Goal: Task Accomplishment & Management: Use online tool/utility

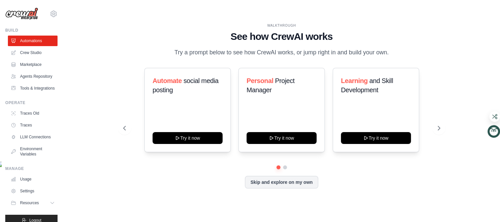
scroll to position [28, 0]
click at [51, 82] on link "Agents Repository" at bounding box center [34, 76] width 50 height 11
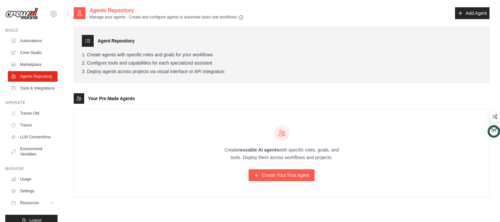
click at [46, 158] on ul "Build Automations Crew Studio Marketplace Agents Repository Resources Blog" at bounding box center [31, 127] width 52 height 198
click at [51, 93] on link "Tools & Integrations" at bounding box center [34, 88] width 50 height 11
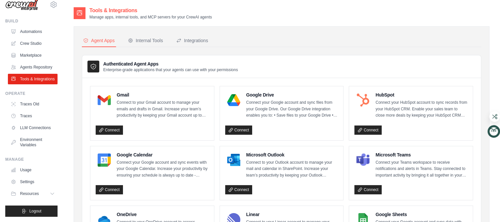
scroll to position [148, 0]
click at [53, 176] on link "Settings" at bounding box center [33, 181] width 50 height 11
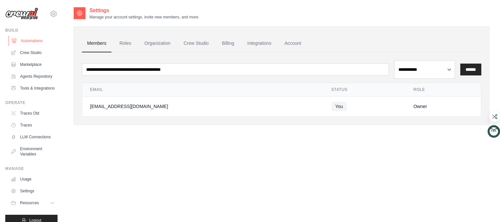
click at [49, 69] on ul "Automations Crew Studio Marketplace Agents Repository Tools & Integrations" at bounding box center [33, 64] width 50 height 58
click at [54, 46] on link "Automations" at bounding box center [34, 40] width 50 height 11
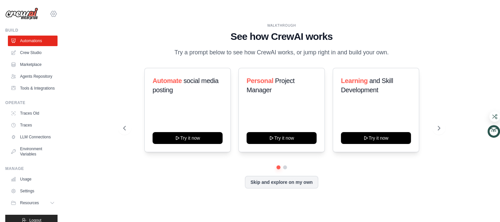
click at [58, 18] on icon at bounding box center [54, 14] width 8 height 8
click at [76, 44] on span "Settings" at bounding box center [82, 40] width 52 height 7
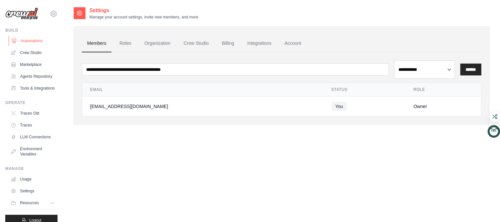
click at [58, 46] on link "Automations" at bounding box center [34, 40] width 50 height 11
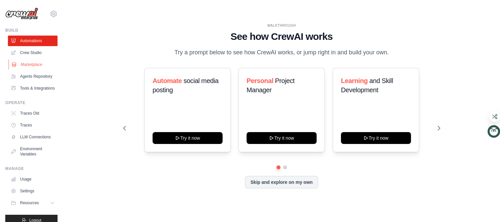
click at [41, 70] on link "Marketplace" at bounding box center [34, 64] width 50 height 11
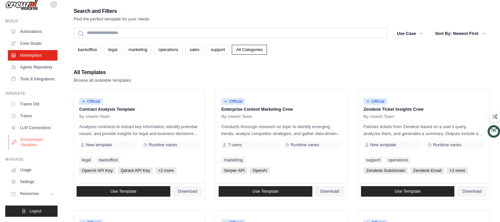
scroll to position [145, 0]
click at [41, 110] on link "Traces" at bounding box center [34, 115] width 50 height 11
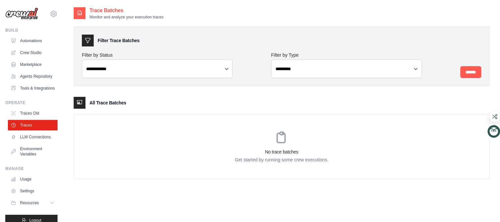
click at [44, 39] on div "tiorange0666@gmail.com Settings Build Automations" at bounding box center [31, 111] width 63 height 222
click at [53, 118] on link "Traces Old" at bounding box center [34, 113] width 50 height 11
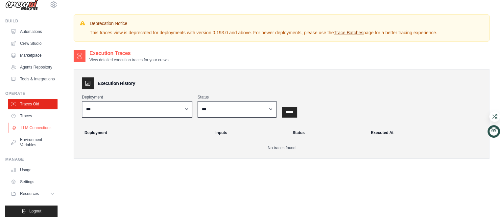
scroll to position [92, 0]
click at [53, 133] on link "LLM Connections" at bounding box center [34, 127] width 50 height 11
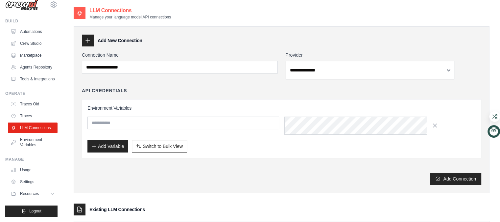
scroll to position [145, 0]
click at [52, 164] on link "Usage" at bounding box center [33, 169] width 50 height 11
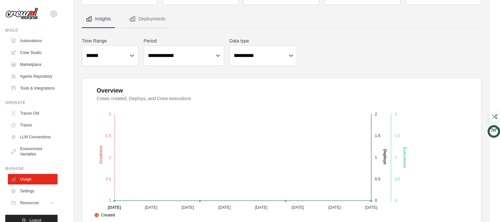
scroll to position [52, 0]
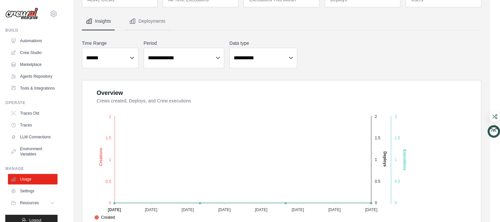
click at [16, 33] on div "Build" at bounding box center [31, 30] width 52 height 5
click at [29, 46] on link "Automations" at bounding box center [34, 40] width 50 height 11
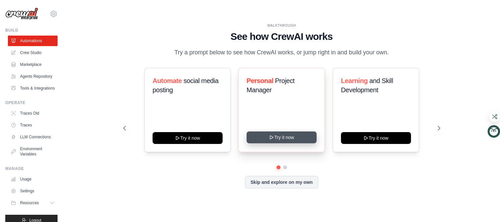
drag, startPoint x: 302, startPoint y: 137, endPoint x: 309, endPoint y: 140, distance: 7.1
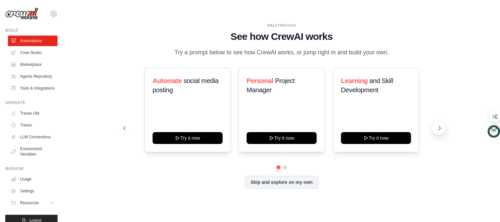
scroll to position [7, 0]
click at [434, 134] on button at bounding box center [438, 127] width 13 height 13
click at [293, 187] on button "Skip and explore on my own" at bounding box center [281, 181] width 73 height 12
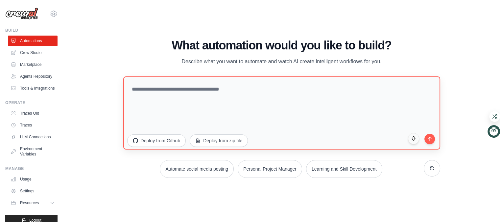
scroll to position [29, 0]
click at [28, 33] on div "Build" at bounding box center [31, 30] width 52 height 5
click at [28, 20] on img at bounding box center [21, 14] width 33 height 12
click at [15, 33] on div "Build" at bounding box center [31, 30] width 52 height 5
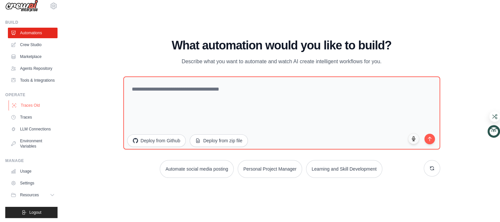
drag, startPoint x: 51, startPoint y: 180, endPoint x: 55, endPoint y: 181, distance: 4.2
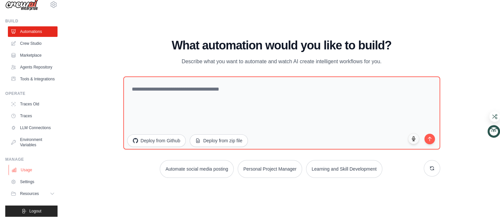
scroll to position [105, 0]
click at [36, 175] on link "Usage" at bounding box center [34, 169] width 50 height 11
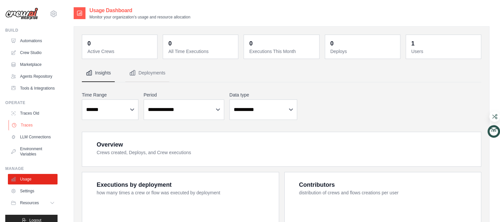
click at [38, 130] on link "Traces" at bounding box center [34, 125] width 50 height 11
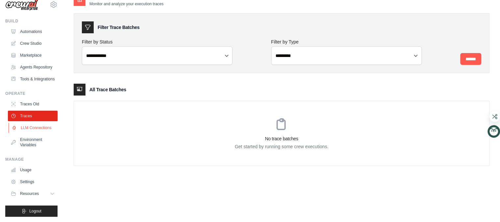
scroll to position [50, 0]
click at [48, 150] on link "Environment Variables" at bounding box center [34, 142] width 50 height 16
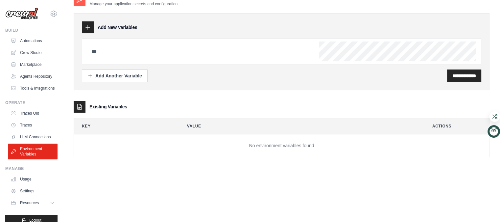
scroll to position [47, 0]
click at [50, 130] on link "Traces" at bounding box center [34, 125] width 50 height 11
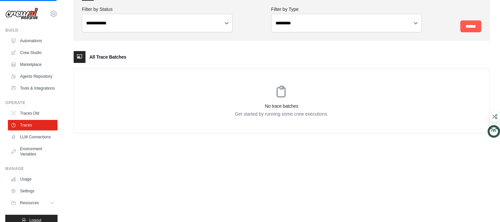
scroll to position [62, 0]
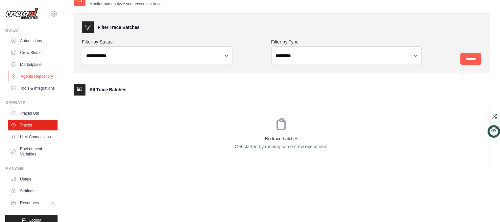
click at [46, 82] on link "Agents Repository" at bounding box center [34, 76] width 50 height 11
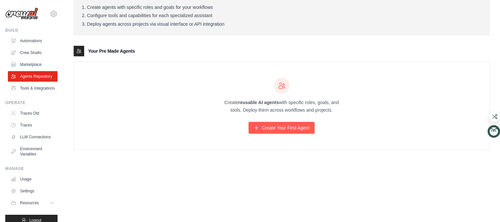
scroll to position [99, 0]
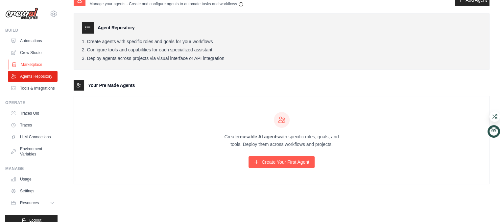
click at [27, 70] on link "Marketplace" at bounding box center [34, 64] width 50 height 11
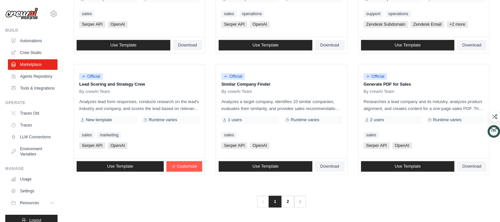
scroll to position [433, 0]
click at [57, 58] on link "Crew Studio" at bounding box center [34, 52] width 50 height 11
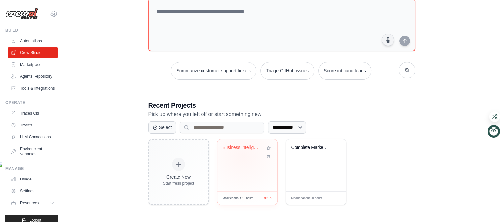
click at [259, 147] on div "Business Intelligence App Generator" at bounding box center [242, 148] width 40 height 9
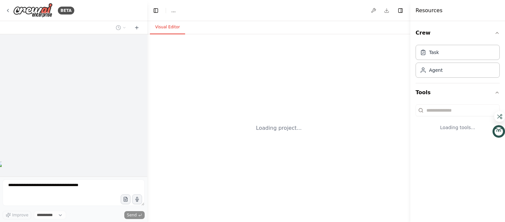
select select "****"
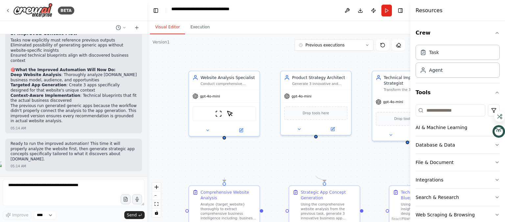
scroll to position [2403, 0]
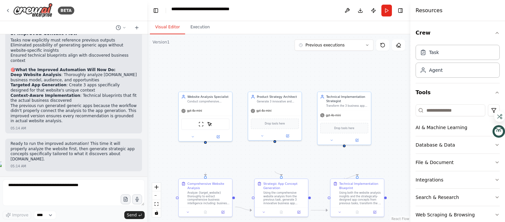
click at [179, 34] on button "Visual Editor" at bounding box center [167, 27] width 35 height 14
click at [215, 34] on button "Execution" at bounding box center [200, 27] width 30 height 14
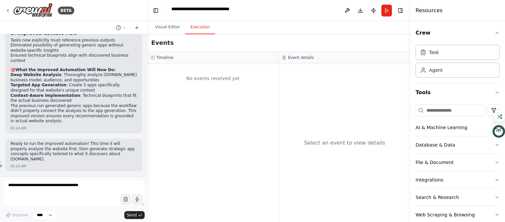
click at [214, 34] on button "Execution" at bounding box center [200, 27] width 30 height 14
drag, startPoint x: 225, startPoint y: 40, endPoint x: 280, endPoint y: 50, distance: 56.0
drag, startPoint x: 280, startPoint y: 50, endPoint x: 373, endPoint y: 13, distance: 99.3
click at [381, 13] on button "Run" at bounding box center [386, 11] width 11 height 12
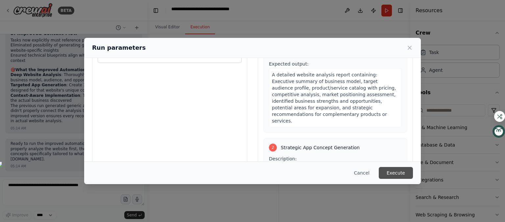
scroll to position [92, 0]
click at [413, 167] on button "Execute" at bounding box center [396, 173] width 34 height 12
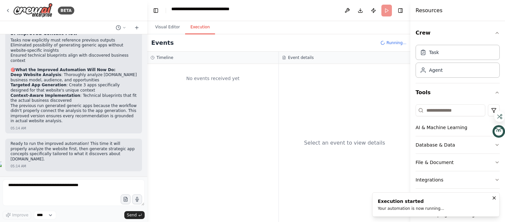
scroll to position [2390, 0]
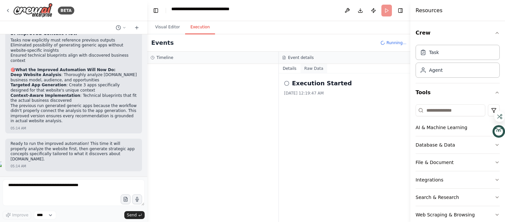
click at [324, 73] on button "Raw Data" at bounding box center [313, 68] width 27 height 9
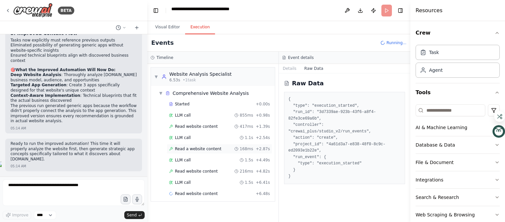
scroll to position [152, 0]
click at [243, 168] on div "Read website content 216ms + 4.82s" at bounding box center [219, 170] width 101 height 5
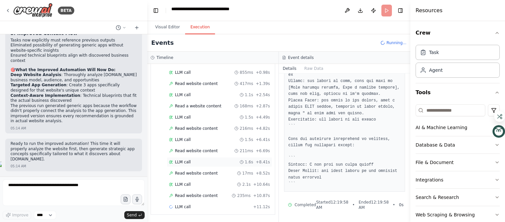
scroll to position [1143, 0]
click at [213, 164] on div "LLM call 1.6s + 8.41s" at bounding box center [219, 161] width 101 height 5
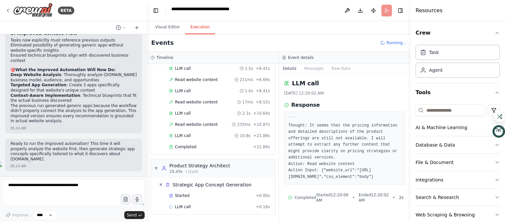
scroll to position [99, 0]
click at [184, 116] on span "LLM call" at bounding box center [183, 112] width 16 height 5
click at [230, 169] on div "28.49s • 1 task" at bounding box center [199, 171] width 61 height 5
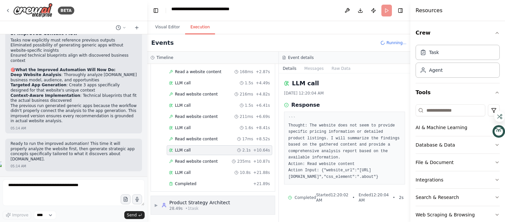
scroll to position [218, 0]
click at [204, 147] on div "LLM call 2.1s + 10.64s" at bounding box center [219, 149] width 101 height 5
drag, startPoint x: 367, startPoint y: 145, endPoint x: 369, endPoint y: 149, distance: 4.6
click at [218, 158] on span "Read website content" at bounding box center [196, 160] width 43 height 5
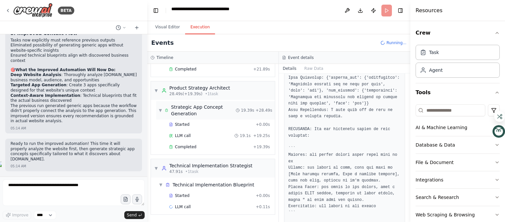
scroll to position [592, 0]
click at [220, 129] on div "Started + 0.00s" at bounding box center [219, 124] width 105 height 10
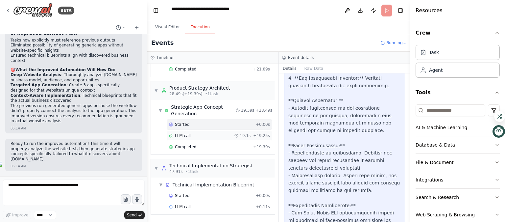
scroll to position [713, 0]
click at [240, 138] on span "19.1s" at bounding box center [245, 135] width 11 height 5
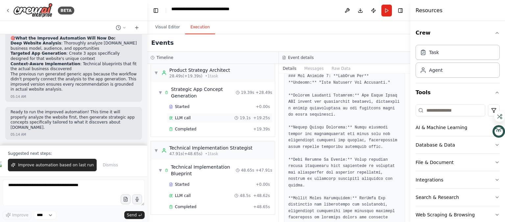
scroll to position [492, 0]
click at [212, 131] on div "Completed" at bounding box center [210, 128] width 82 height 5
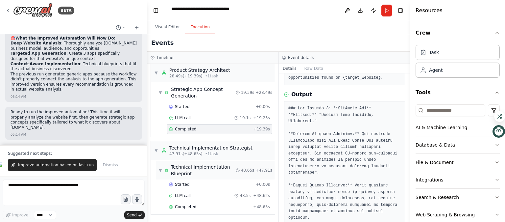
scroll to position [111, 0]
click at [218, 156] on span "• 1 task" at bounding box center [211, 153] width 13 height 5
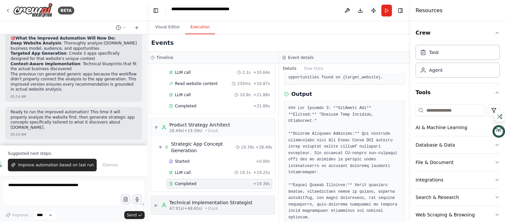
scroll to position [473, 0]
click at [228, 199] on div "Technical Implementation Strategist" at bounding box center [210, 202] width 83 height 7
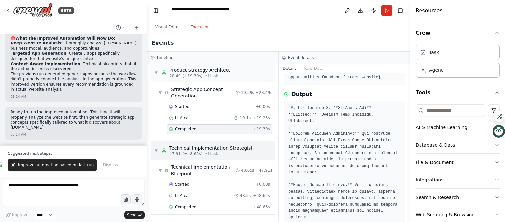
click at [218, 156] on span "• 1 task" at bounding box center [211, 153] width 13 height 5
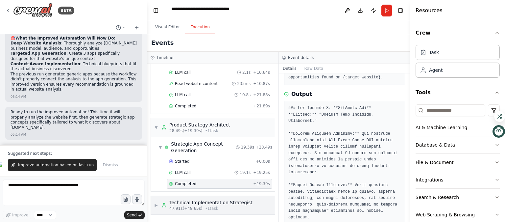
click at [238, 199] on div "Technical Implementation Strategist" at bounding box center [210, 202] width 83 height 7
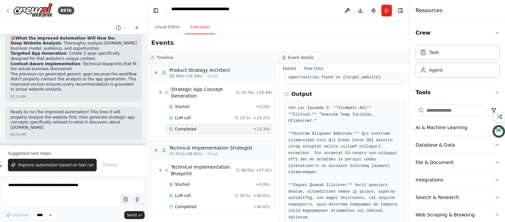
click at [319, 73] on button "Raw Data" at bounding box center [313, 68] width 27 height 9
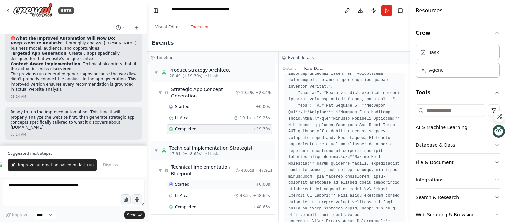
scroll to position [500, 0]
click at [216, 204] on div "Completed" at bounding box center [210, 206] width 82 height 5
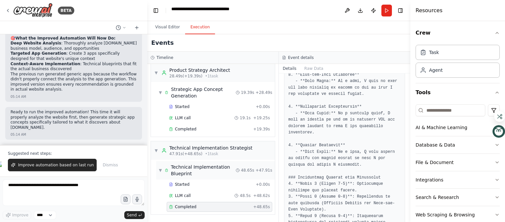
scroll to position [564, 0]
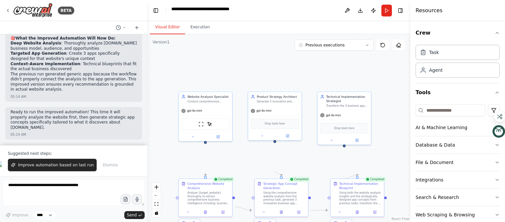
click at [185, 34] on button "Visual Editor" at bounding box center [167, 27] width 35 height 14
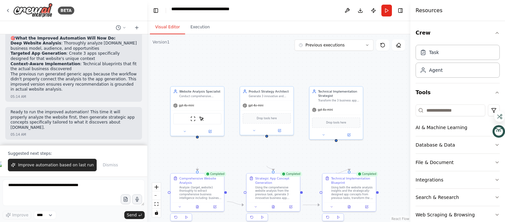
click at [376, 185] on div ".deletable-edge-delete-btn { width: 20px; height: 20px; border: 0px solid #ffff…" at bounding box center [278, 127] width 263 height 187
click at [329, 101] on div "Transform the 3 business app concepts into detailed technical specifications wi…" at bounding box center [339, 100] width 42 height 4
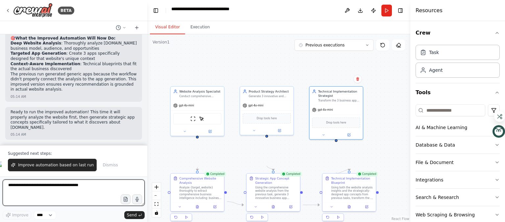
click at [52, 196] on textarea at bounding box center [74, 192] width 142 height 26
type textarea "*"
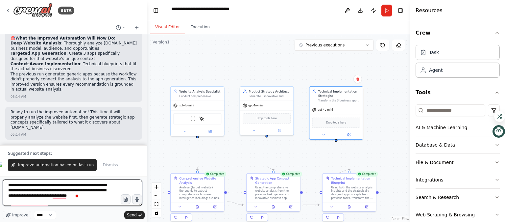
scroll to position [41, 0]
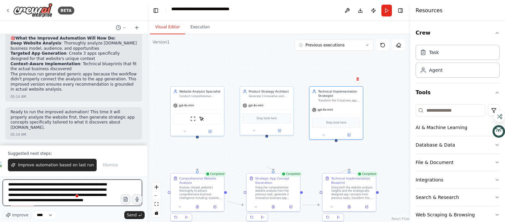
type textarea "**********"
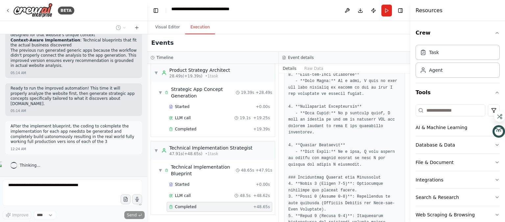
click at [215, 34] on button "Execution" at bounding box center [200, 27] width 30 height 14
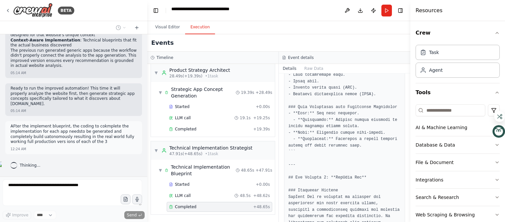
scroll to position [2498, 0]
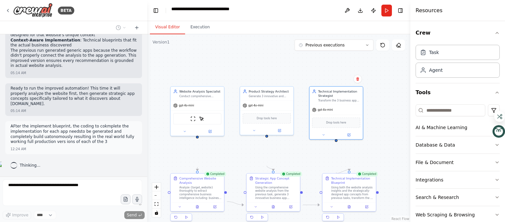
click at [170, 34] on button "Visual Editor" at bounding box center [167, 27] width 35 height 14
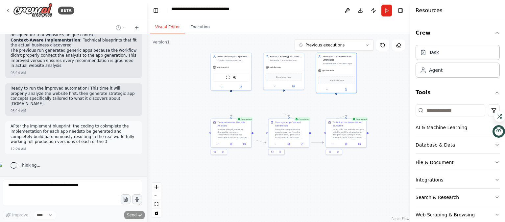
drag, startPoint x: 370, startPoint y: 199, endPoint x: 370, endPoint y: 160, distance: 39.4
click at [370, 160] on div ".deletable-edge-delete-btn { width: 20px; height: 20px; border: 0px solid #ffff…" at bounding box center [278, 127] width 263 height 187
click at [338, 48] on span "Previous executions" at bounding box center [324, 44] width 39 height 5
click at [386, 125] on div ".deletable-edge-delete-btn { width: 20px; height: 20px; border: 0px solid #ffff…" at bounding box center [278, 127] width 263 height 187
click at [203, 15] on div "**********" at bounding box center [208, 11] width 74 height 10
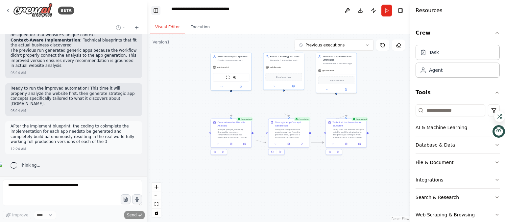
click at [160, 15] on button "Toggle Left Sidebar" at bounding box center [155, 10] width 9 height 9
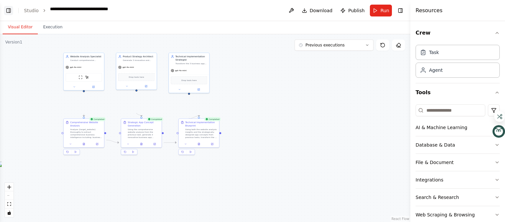
click at [13, 14] on button "Toggle Left Sidebar" at bounding box center [8, 10] width 9 height 9
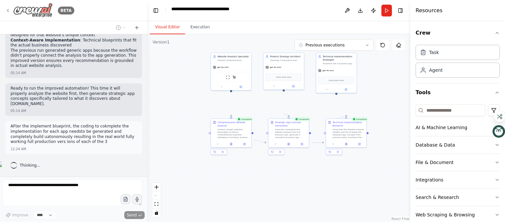
click at [9, 12] on icon at bounding box center [7, 10] width 1 height 3
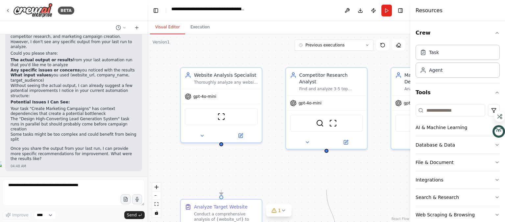
scroll to position [318, 0]
drag, startPoint x: 362, startPoint y: 29, endPoint x: 371, endPoint y: 13, distance: 18.3
click at [381, 13] on button "Run" at bounding box center [386, 11] width 11 height 12
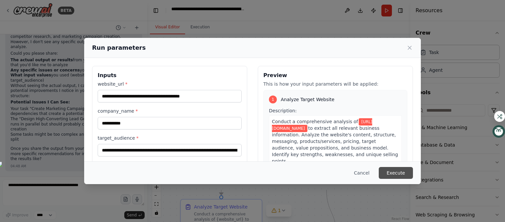
click at [413, 167] on button "Execute" at bounding box center [396, 173] width 34 height 12
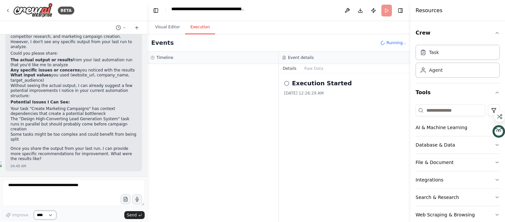
click at [56, 213] on select "****" at bounding box center [45, 214] width 22 height 9
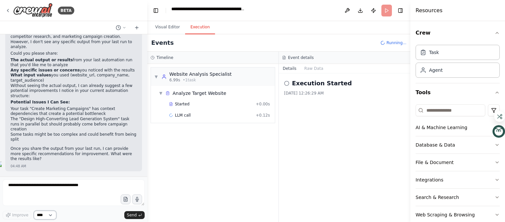
click at [48, 210] on select "****" at bounding box center [45, 214] width 22 height 9
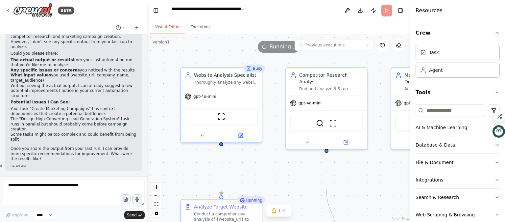
click at [185, 34] on button "Visual Editor" at bounding box center [167, 27] width 35 height 14
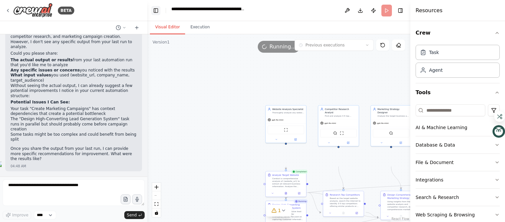
click at [158, 14] on button "Toggle Left Sidebar" at bounding box center [155, 10] width 9 height 9
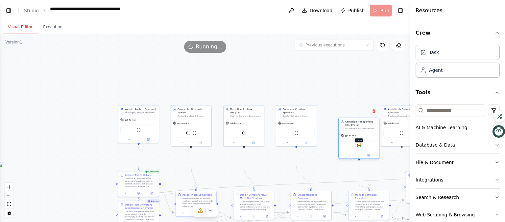
drag, startPoint x: 340, startPoint y: 163, endPoint x: 356, endPoint y: 179, distance: 23.0
click at [357, 147] on img at bounding box center [359, 145] width 4 height 4
click at [354, 152] on div "Gmail" at bounding box center [359, 145] width 40 height 13
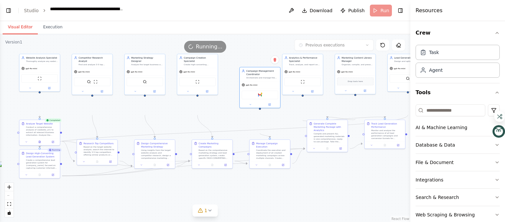
drag, startPoint x: 97, startPoint y: 101, endPoint x: 0, endPoint y: 51, distance: 109.2
click at [0, 51] on div "Visual Editor Execution Version 1 Previous executions Show Tools Hide Agents We…" at bounding box center [205, 121] width 410 height 200
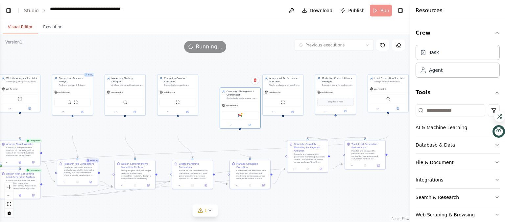
drag, startPoint x: 130, startPoint y: 58, endPoint x: 117, endPoint y: 79, distance: 24.1
click at [115, 79] on div "Version 1 Previous executions Show Tools Hide Agents .deletable-edge-delete-btn…" at bounding box center [205, 127] width 410 height 187
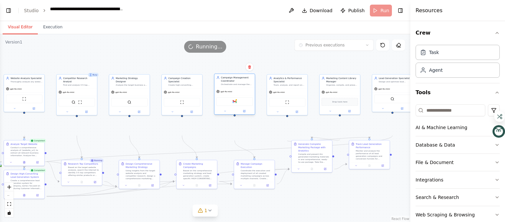
drag, startPoint x: 234, startPoint y: 149, endPoint x: 225, endPoint y: 136, distance: 15.8
click at [225, 105] on div "Gmail" at bounding box center [234, 101] width 36 height 9
click at [209, 207] on icon at bounding box center [209, 209] width 5 height 5
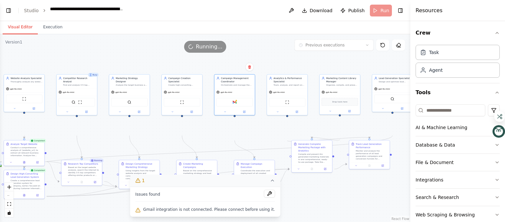
click at [131, 53] on div "Running..." at bounding box center [205, 47] width 410 height 12
click at [82, 103] on img at bounding box center [80, 101] width 4 height 4
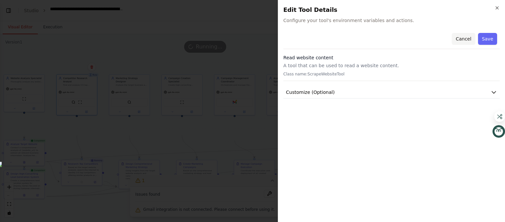
click at [452, 45] on button "Cancel" at bounding box center [463, 39] width 23 height 12
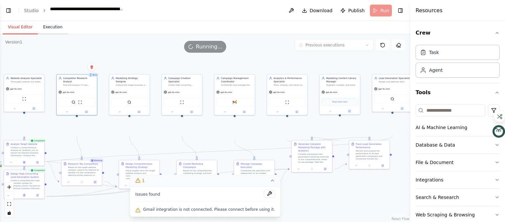
click at [68, 34] on button "Execution" at bounding box center [53, 27] width 30 height 14
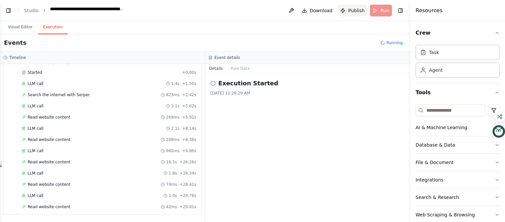
scroll to position [452, 0]
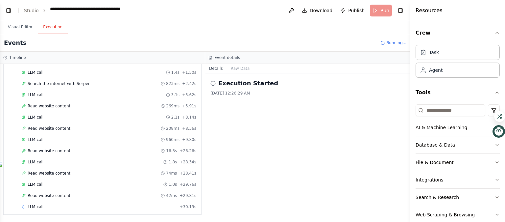
click at [348, 14] on span "Publish" at bounding box center [356, 10] width 16 height 7
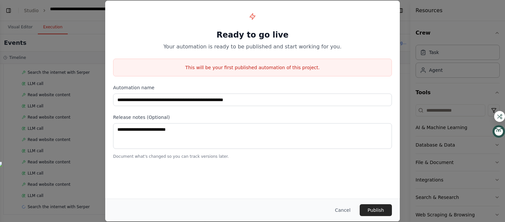
scroll to position [468, 0]
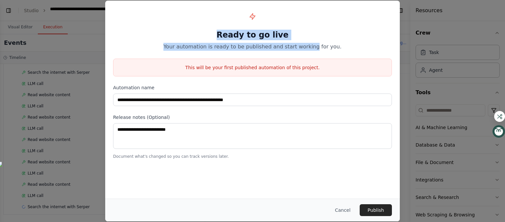
drag, startPoint x: 328, startPoint y: 17, endPoint x: 311, endPoint y: 68, distance: 52.9
click at [312, 21] on header "**********" at bounding box center [205, 10] width 410 height 21
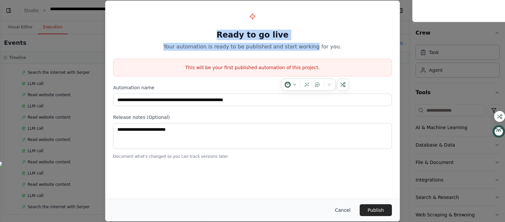
scroll to position [484, 0]
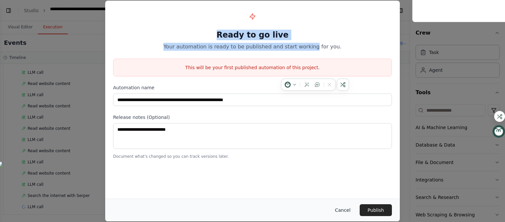
click at [356, 205] on button "Cancel" at bounding box center [343, 210] width 26 height 12
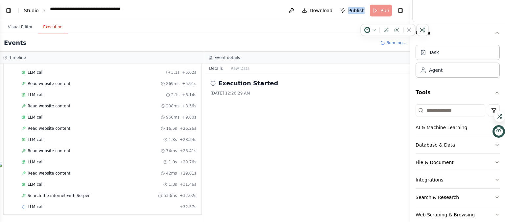
click at [39, 13] on link "Studio" at bounding box center [31, 10] width 15 height 5
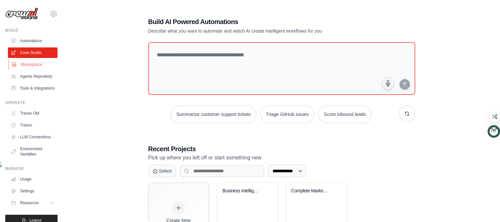
click at [41, 70] on link "Marketplace" at bounding box center [34, 64] width 50 height 11
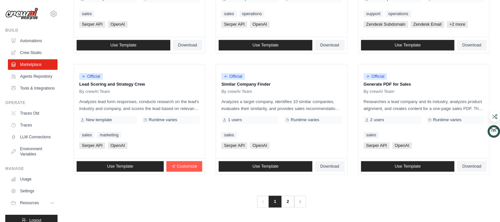
scroll to position [780, 0]
click at [295, 195] on link "2" at bounding box center [288, 201] width 13 height 12
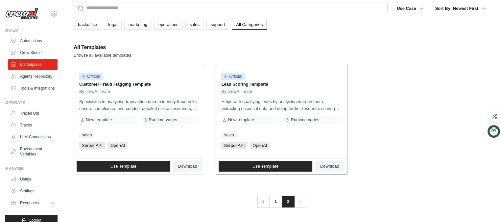
scroll to position [53, 0]
click at [183, 26] on link "operations" at bounding box center [168, 25] width 29 height 10
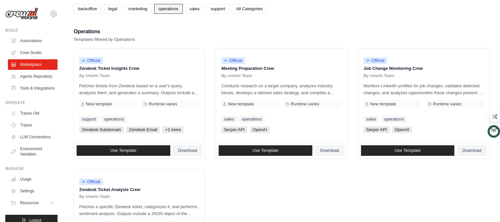
scroll to position [40, 0]
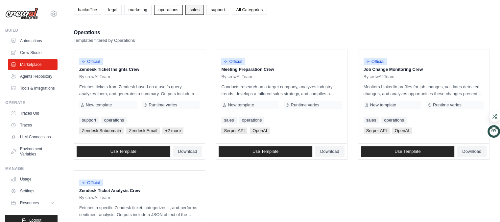
click at [204, 15] on link "sales" at bounding box center [194, 10] width 18 height 10
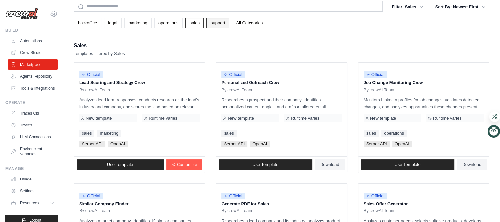
scroll to position [26, 0]
click at [229, 28] on link "support" at bounding box center [217, 23] width 23 height 10
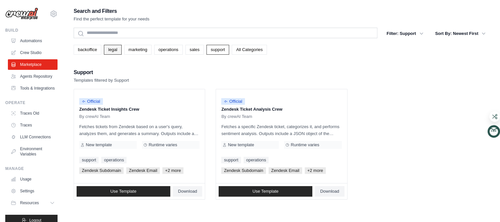
click at [121, 55] on link "legal" at bounding box center [112, 50] width 17 height 10
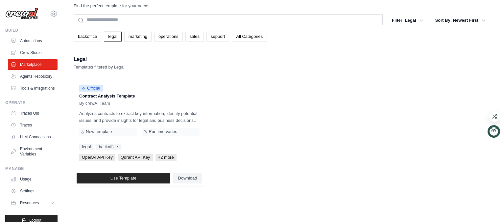
scroll to position [26, 0]
click at [53, 58] on link "Crew Studio" at bounding box center [34, 52] width 50 height 11
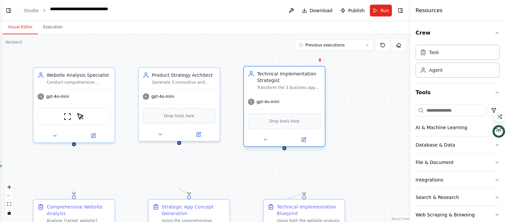
click at [280, 83] on div "Technical Implementation Strategist" at bounding box center [289, 76] width 64 height 13
drag, startPoint x: 379, startPoint y: 75, endPoint x: 389, endPoint y: 75, distance: 9.9
drag, startPoint x: 389, startPoint y: 75, endPoint x: 153, endPoint y: 65, distance: 236.2
click at [153, 65] on div ".deletable-edge-delete-btn { width: 20px; height: 20px; border: 0px solid #ffff…" at bounding box center [205, 127] width 410 height 187
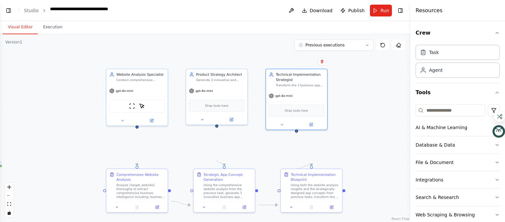
drag, startPoint x: 31, startPoint y: 81, endPoint x: 88, endPoint y: 73, distance: 57.4
click at [86, 74] on div ".deletable-edge-delete-btn { width: 20px; height: 20px; border: 0px solid #ffff…" at bounding box center [205, 127] width 410 height 187
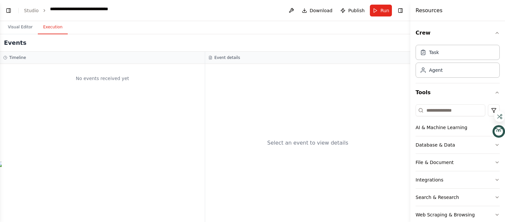
click at [68, 34] on button "Execution" at bounding box center [53, 27] width 30 height 14
click at [47, 13] on icon "breadcrumb" at bounding box center [44, 10] width 5 height 5
click at [33, 19] on header "**********" at bounding box center [205, 10] width 410 height 21
click at [39, 13] on link "Studio" at bounding box center [31, 10] width 15 height 5
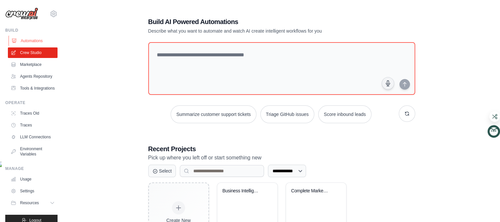
click at [58, 46] on link "Automations" at bounding box center [34, 40] width 50 height 11
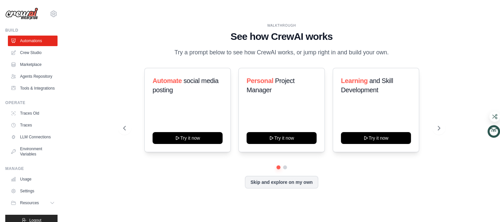
scroll to position [28, 0]
click at [41, 46] on link "Automations" at bounding box center [34, 40] width 50 height 11
click at [51, 58] on link "Crew Studio" at bounding box center [34, 52] width 50 height 11
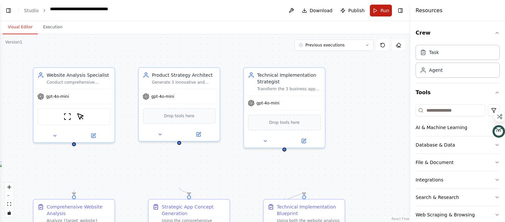
scroll to position [2498, 0]
click at [370, 16] on button "Run" at bounding box center [381, 11] width 22 height 12
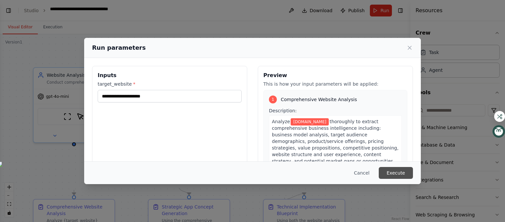
click at [413, 167] on button "Execute" at bounding box center [396, 173] width 34 height 12
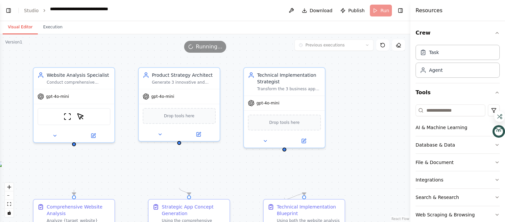
click at [36, 34] on button "Visual Editor" at bounding box center [20, 27] width 35 height 14
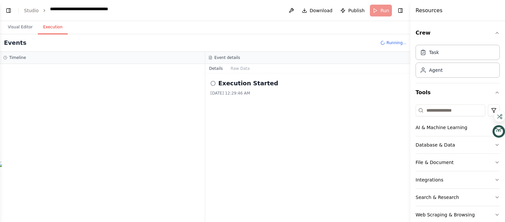
click at [68, 34] on button "Execution" at bounding box center [53, 27] width 30 height 14
click at [79, 15] on div "**********" at bounding box center [87, 11] width 74 height 10
click at [47, 13] on icon "breadcrumb" at bounding box center [44, 10] width 5 height 5
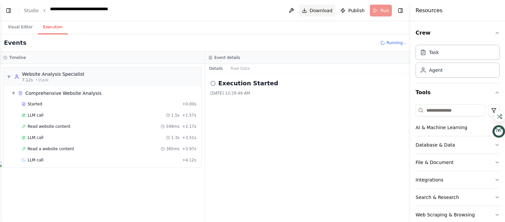
scroll to position [37, 0]
click at [286, 13] on button at bounding box center [291, 11] width 11 height 12
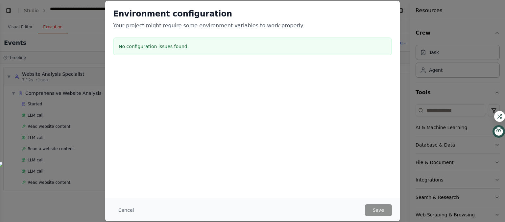
scroll to position [86, 0]
click at [113, 204] on button "Cancel" at bounding box center [126, 210] width 26 height 12
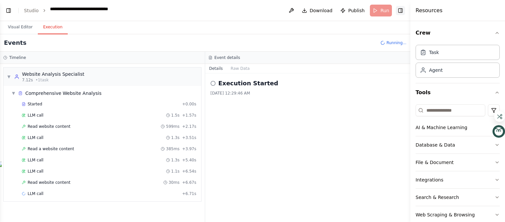
click at [396, 15] on button "Toggle Right Sidebar" at bounding box center [400, 10] width 9 height 9
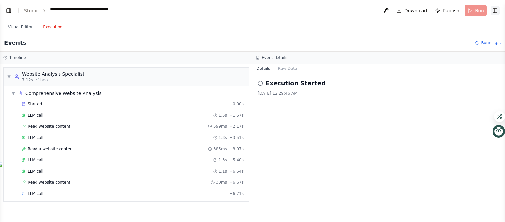
click at [490, 15] on button "Toggle Right Sidebar" at bounding box center [494, 10] width 9 height 9
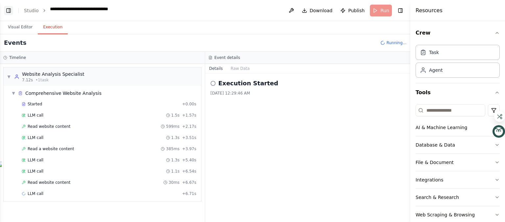
click at [13, 15] on button "Toggle Left Sidebar" at bounding box center [8, 10] width 9 height 9
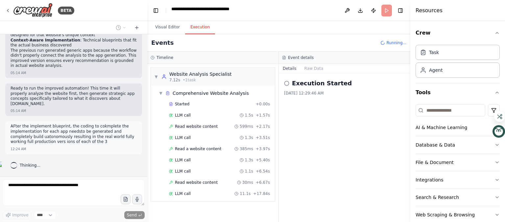
scroll to position [265, 0]
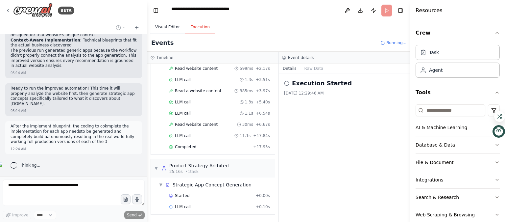
click at [166, 34] on button "Visual Editor" at bounding box center [167, 27] width 35 height 14
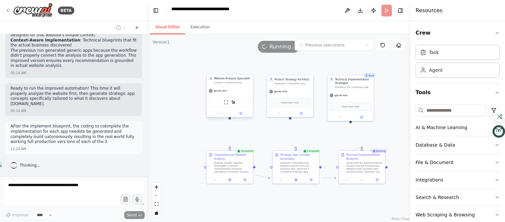
click at [244, 80] on div "Website Analysis Specialist" at bounding box center [232, 79] width 36 height 4
click at [303, 80] on div "Product Strategy Architect" at bounding box center [292, 79] width 36 height 4
click at [242, 95] on div "gpt-4o-mini" at bounding box center [229, 90] width 46 height 8
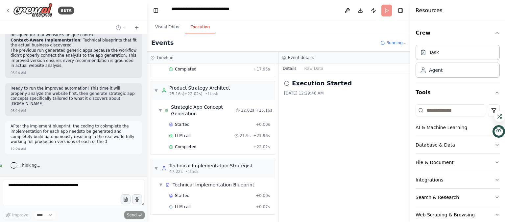
click at [215, 34] on button "Execution" at bounding box center [200, 27] width 30 height 14
click at [226, 193] on div "Started" at bounding box center [211, 195] width 84 height 5
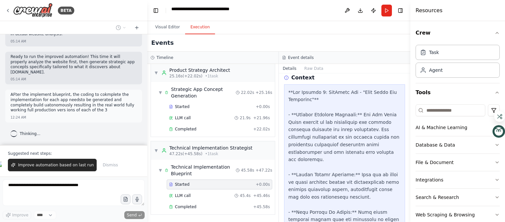
scroll to position [435, 0]
click at [319, 73] on button "Raw Data" at bounding box center [313, 68] width 27 height 9
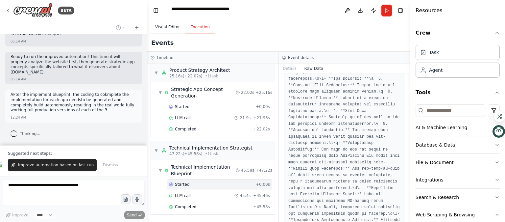
scroll to position [469, 0]
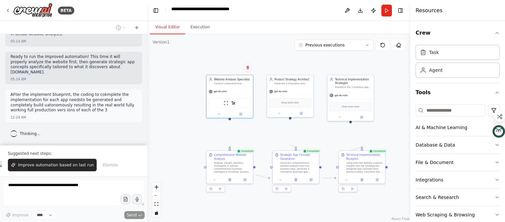
click at [183, 34] on button "Visual Editor" at bounding box center [167, 27] width 35 height 14
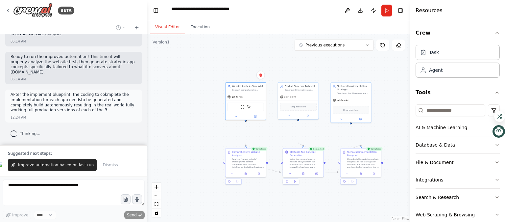
click at [90, 92] on p "AFter the implement blueprint, the coding to cokmplete the implementation for e…" at bounding box center [74, 102] width 126 height 20
click at [103, 162] on span "Dismiss" at bounding box center [110, 164] width 15 height 5
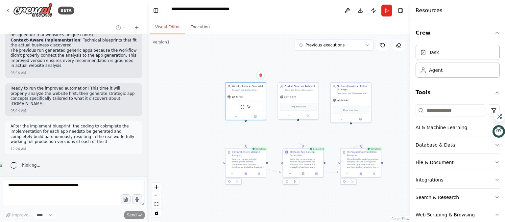
click at [170, 45] on div "Version 1" at bounding box center [160, 41] width 17 height 5
click at [134, 30] on icon at bounding box center [136, 27] width 5 height 5
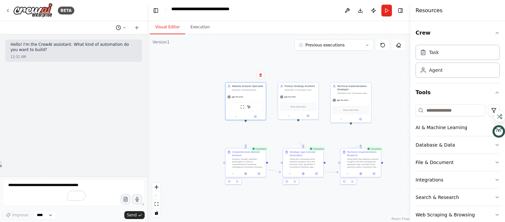
click at [122, 30] on icon at bounding box center [124, 28] width 4 height 4
click at [105, 70] on span "AFter the implement blueprint, the coding to cokmplete the implementation for e…" at bounding box center [83, 67] width 43 height 5
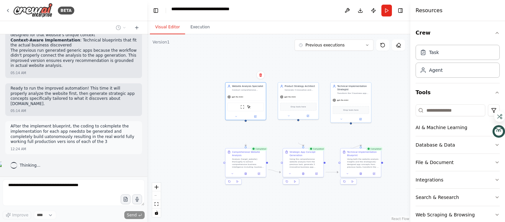
scroll to position [2498, 0]
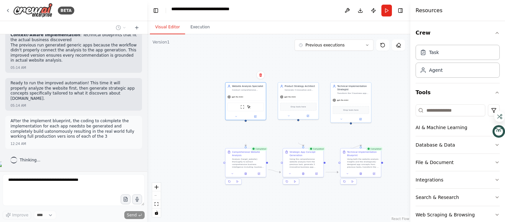
click at [143, 203] on div "BETA Hello! I'm the CrewAI assistant. What kind of automation do you want to bu…" at bounding box center [73, 111] width 147 height 222
click at [245, 15] on div "**********" at bounding box center [208, 11] width 74 height 10
click at [259, 100] on div "gpt-4o-mini" at bounding box center [245, 95] width 40 height 7
click at [76, 154] on div "Thinking..." at bounding box center [73, 160] width 137 height 12
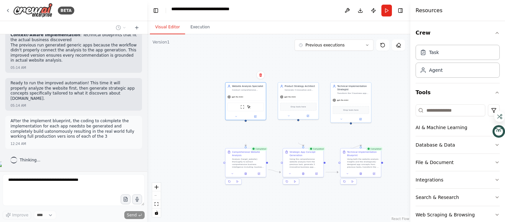
scroll to position [1486, 0]
click at [146, 152] on div at bounding box center [146, 111] width 3 height 222
click at [146, 152] on div "BETA Hello! I'm the CrewAI assistant. What kind of automation do you want to bu…" at bounding box center [252, 111] width 505 height 222
drag, startPoint x: 146, startPoint y: 152, endPoint x: 146, endPoint y: 130, distance: 22.0
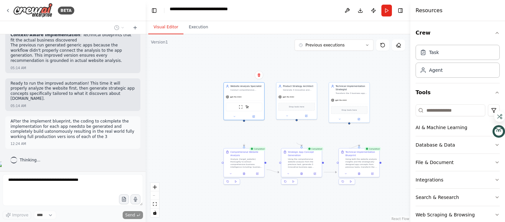
click at [146, 150] on div ".deletable-edge-delete-btn { width: 20px; height: 20px; border: 0px solid #ffff…" at bounding box center [278, 127] width 265 height 187
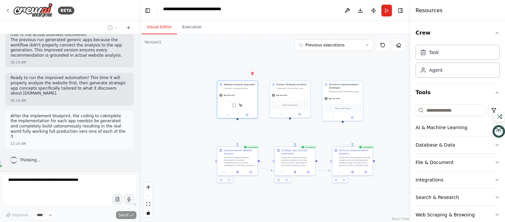
scroll to position [1580, 0]
drag, startPoint x: 145, startPoint y: 117, endPoint x: 139, endPoint y: 160, distance: 43.7
click at [139, 160] on div "BETA Hello! I'm the CrewAI assistant. What kind of automation do you want to bu…" at bounding box center [252, 111] width 505 height 222
click at [139, 157] on div ".deletable-edge-delete-btn { width: 20px; height: 20px; border: 0px solid #ffff…" at bounding box center [274, 127] width 271 height 187
click at [138, 157] on div at bounding box center [137, 111] width 3 height 222
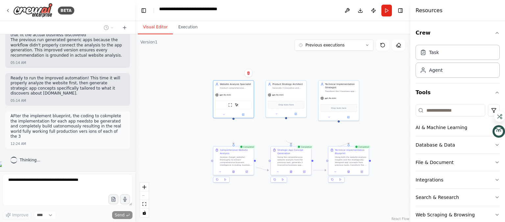
scroll to position [1675, 0]
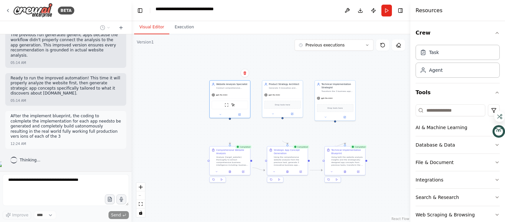
drag, startPoint x: 136, startPoint y: 116, endPoint x: 129, endPoint y: 152, distance: 36.9
click at [131, 152] on div "BETA Hello! I'm the CrewAI assistant. What kind of automation do you want to bu…" at bounding box center [252, 111] width 505 height 222
click at [129, 152] on div at bounding box center [130, 111] width 3 height 222
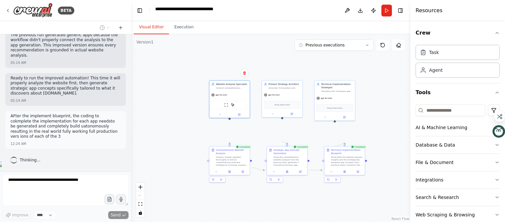
click at [129, 152] on div at bounding box center [130, 111] width 3 height 222
click at [381, 47] on icon at bounding box center [383, 45] width 4 height 4
drag, startPoint x: 284, startPoint y: 118, endPoint x: 253, endPoint y: 174, distance: 63.7
click at [253, 153] on div "gpt-4o-mini" at bounding box center [249, 149] width 40 height 7
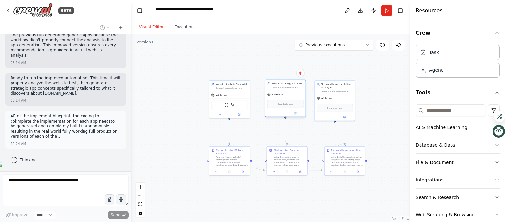
drag, startPoint x: 252, startPoint y: 173, endPoint x: 289, endPoint y: 116, distance: 68.3
click at [289, 116] on div "Product Strategy Architect Generate 3 innovative and scientifically-engineered …" at bounding box center [285, 98] width 41 height 37
click at [164, 66] on div ".deletable-edge-delete-btn { width: 20px; height: 20px; border: 0px solid #ffff…" at bounding box center [270, 127] width 279 height 187
drag, startPoint x: 164, startPoint y: 64, endPoint x: 185, endPoint y: 84, distance: 29.1
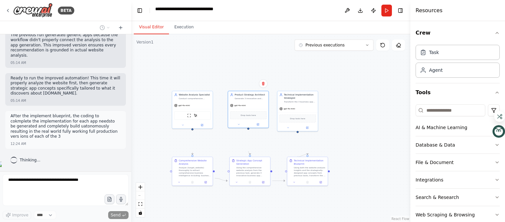
drag, startPoint x: 264, startPoint y: 103, endPoint x: 190, endPoint y: 62, distance: 84.7
click at [208, 95] on div ".deletable-edge-delete-btn { width: 20px; height: 20px; border: 0px solid #ffff…" at bounding box center [270, 127] width 279 height 187
click at [196, 34] on button "Execution" at bounding box center [184, 27] width 30 height 14
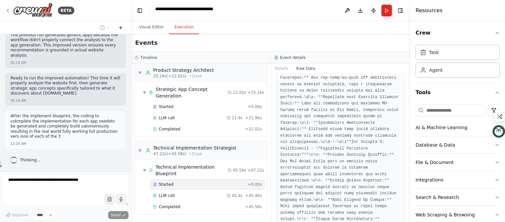
scroll to position [535, 0]
